Goal: Browse casually: Explore the website without a specific task or goal

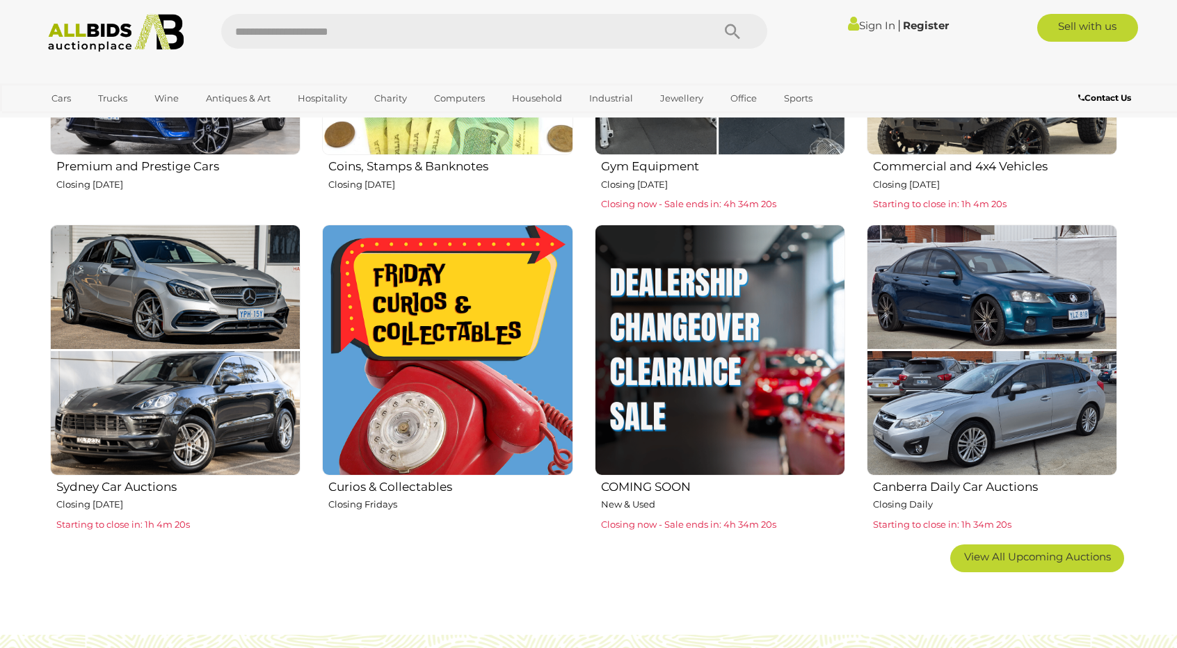
scroll to position [765, 0]
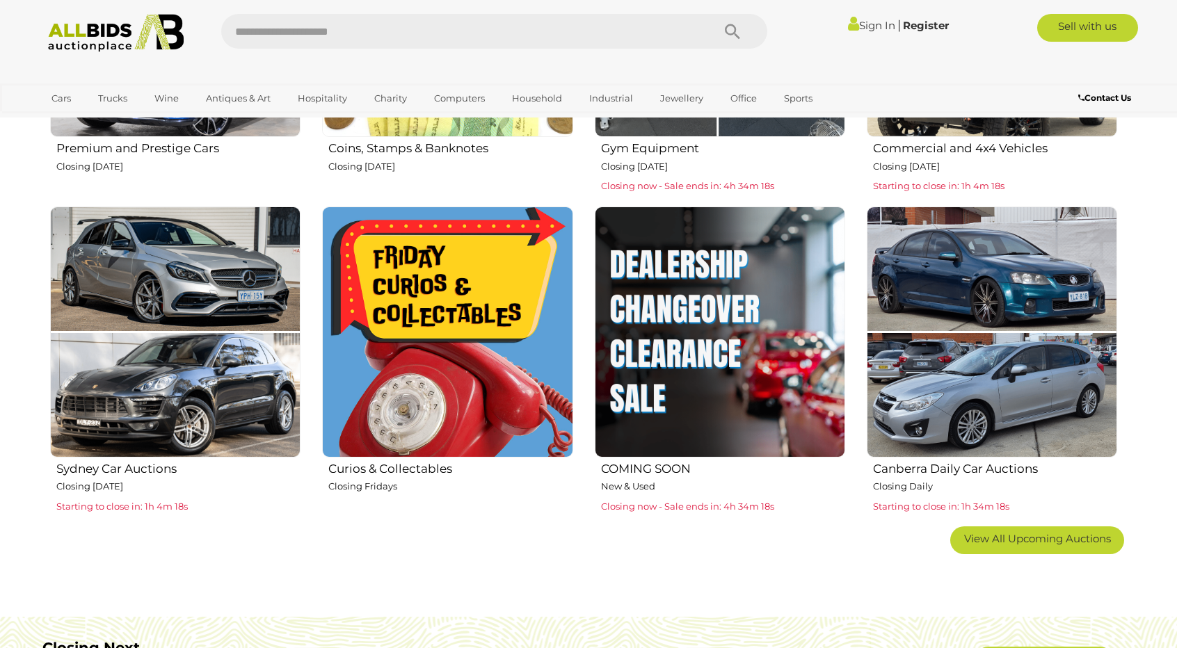
click at [447, 368] on img at bounding box center [447, 332] width 250 height 250
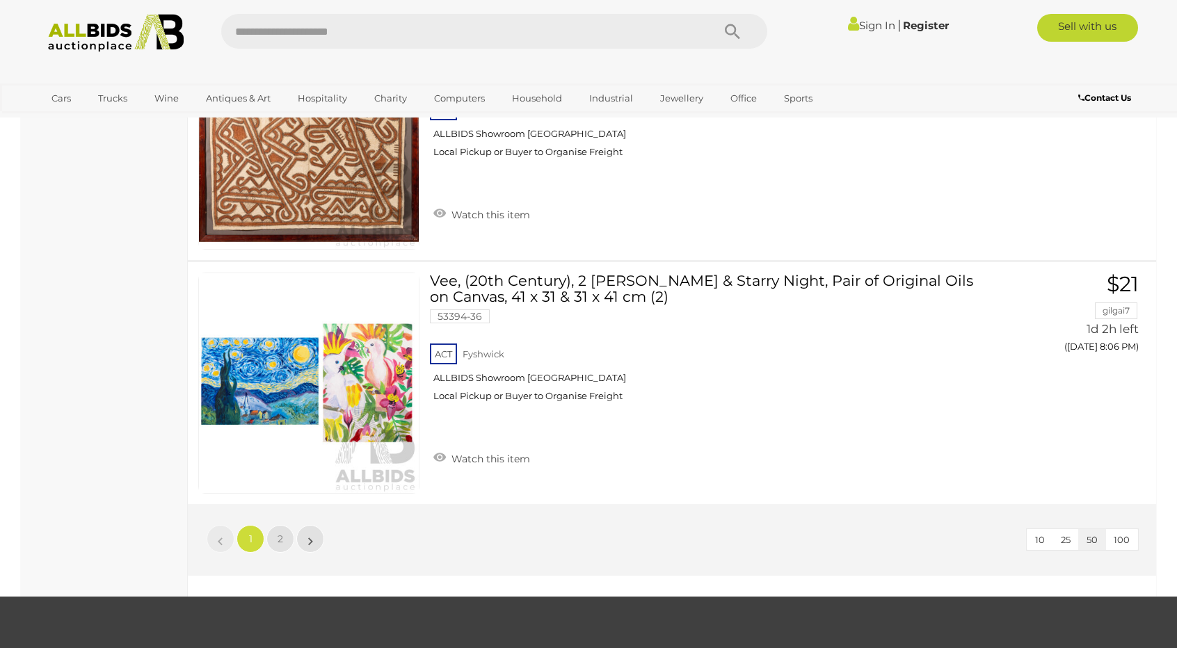
scroll to position [12176, 0]
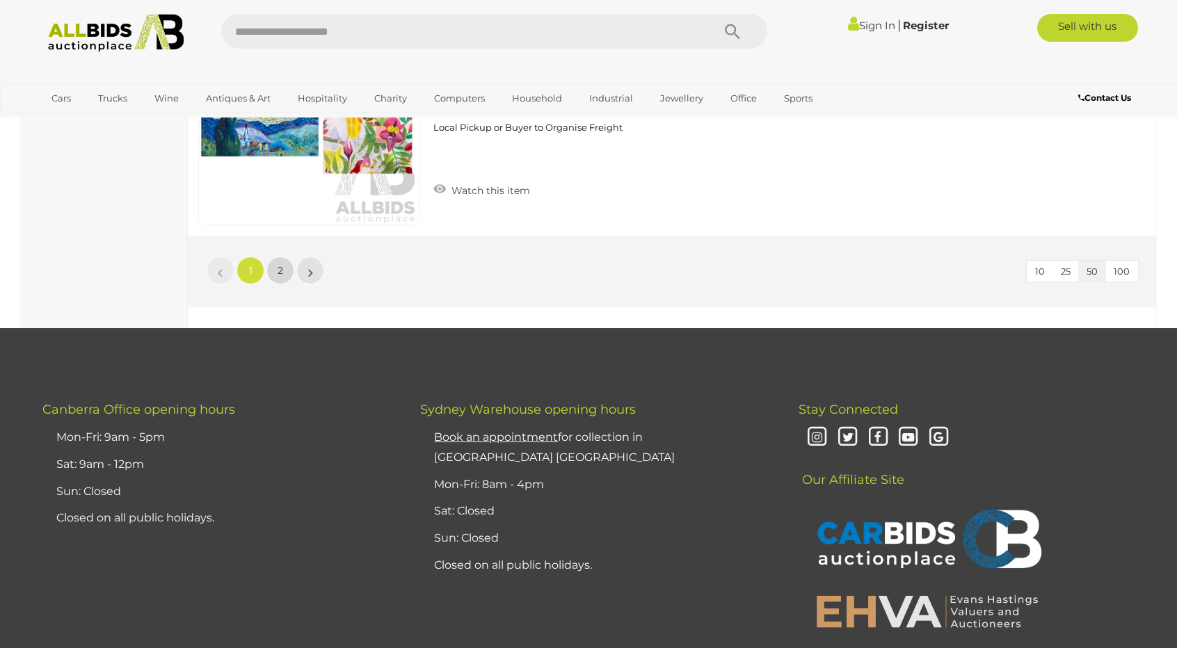
click at [282, 264] on span "2" at bounding box center [281, 270] width 6 height 13
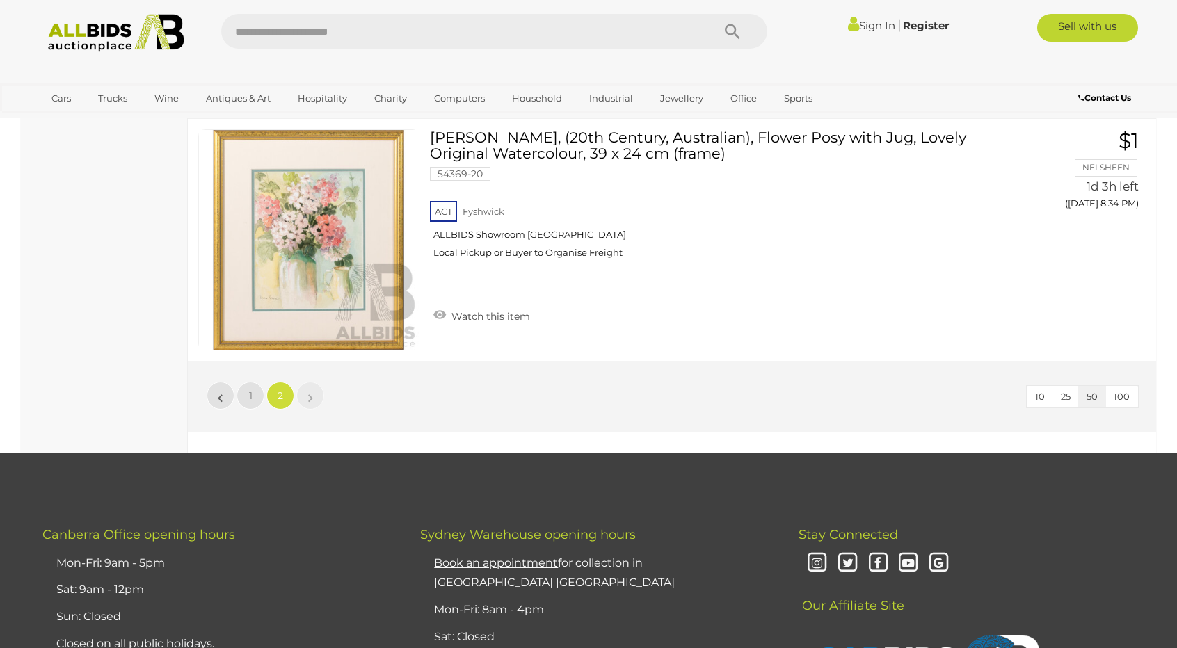
scroll to position [3249, 0]
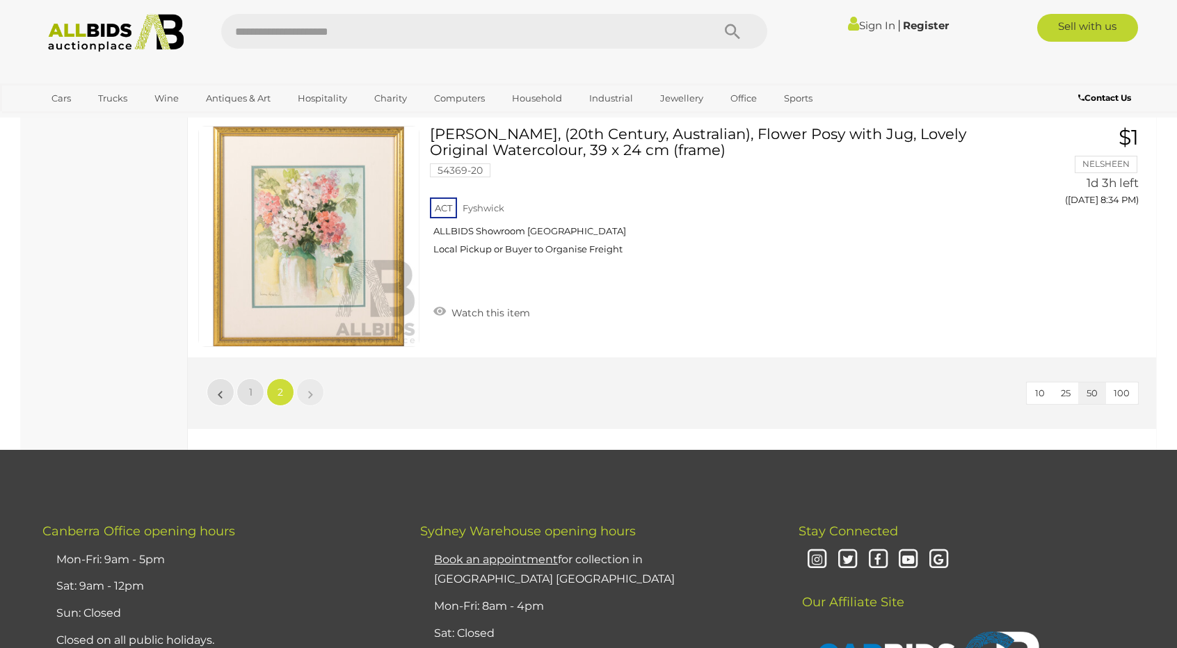
scroll to position [48, 0]
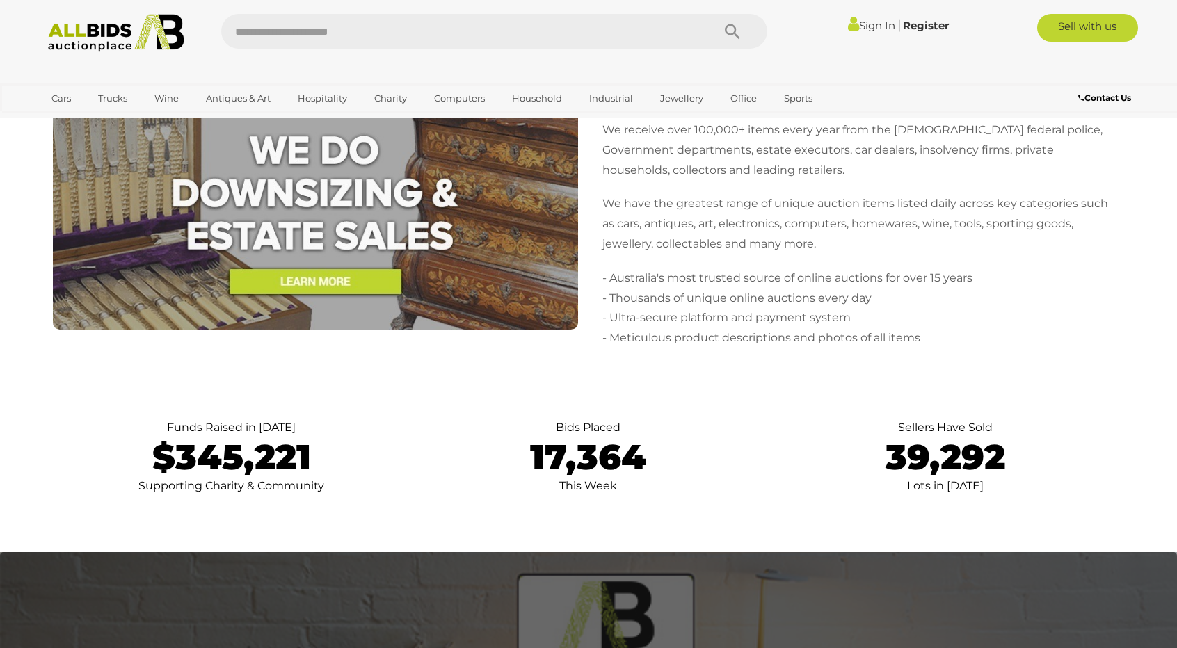
scroll to position [2922, 0]
